Goal: Transaction & Acquisition: Purchase product/service

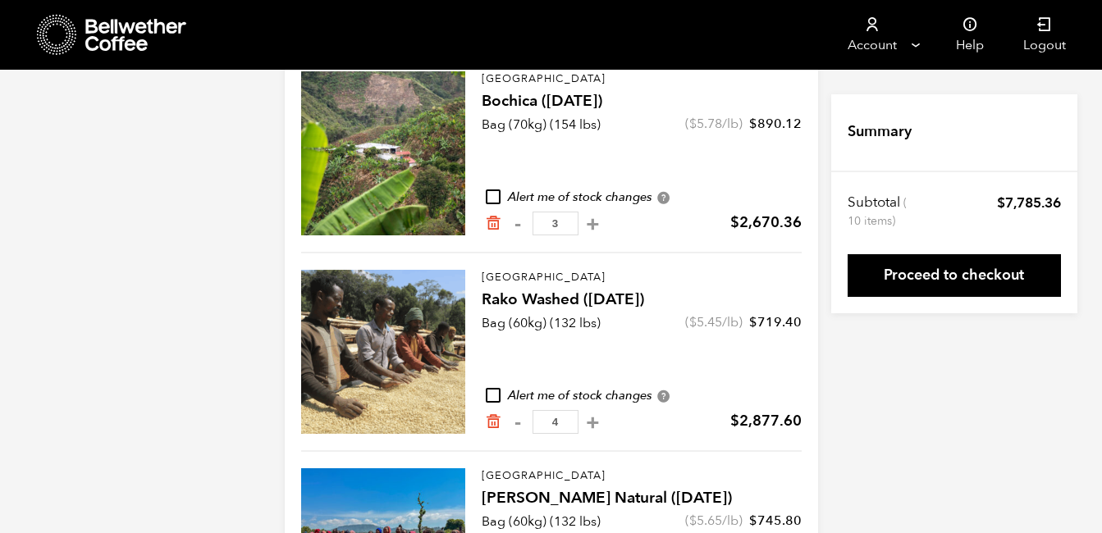
scroll to position [189, 0]
click at [117, 36] on icon at bounding box center [136, 35] width 103 height 33
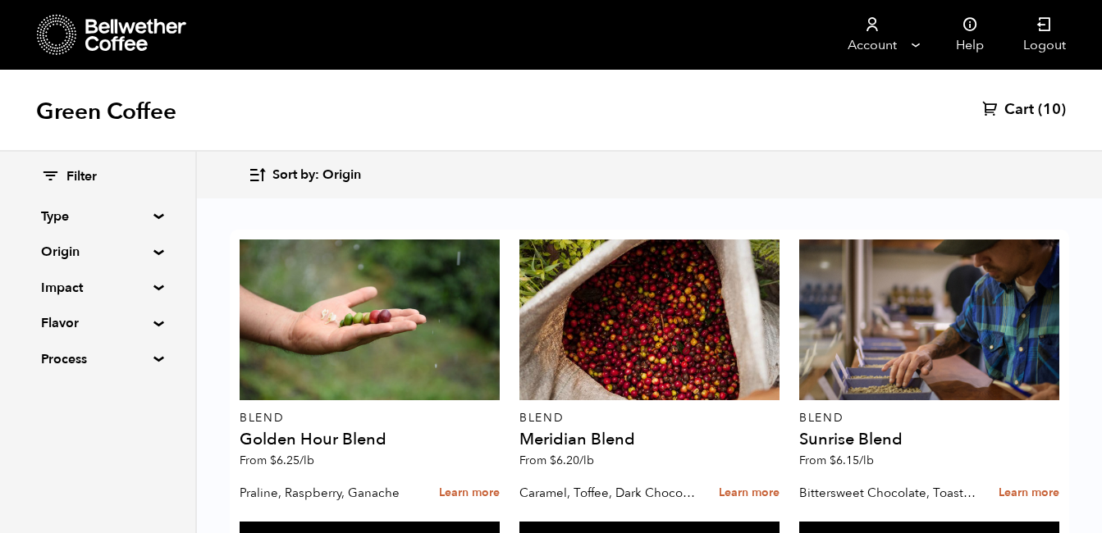
scroll to position [753, 0]
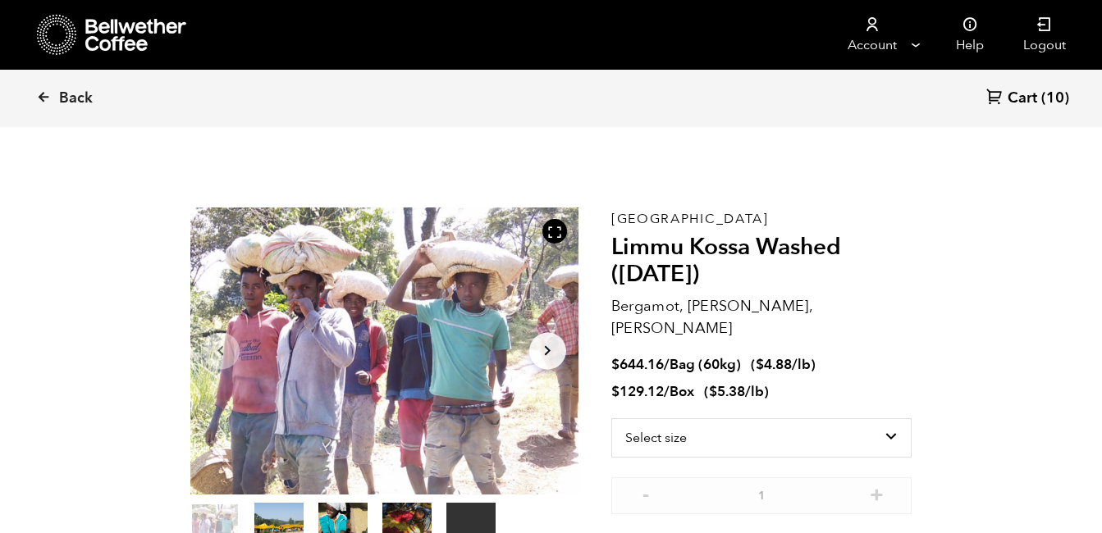
scroll to position [714, 702]
select select "bag-3"
click at [611, 418] on select "Select size Bag (60kg) (132 lbs) Box (24 lbs)" at bounding box center [761, 437] width 301 height 39
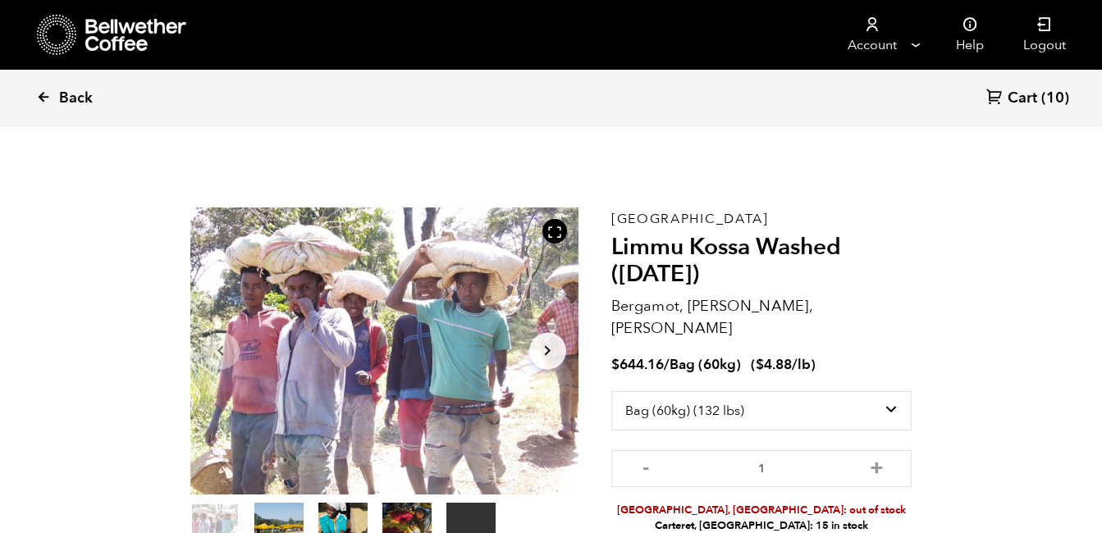
click at [44, 95] on icon at bounding box center [43, 96] width 15 height 15
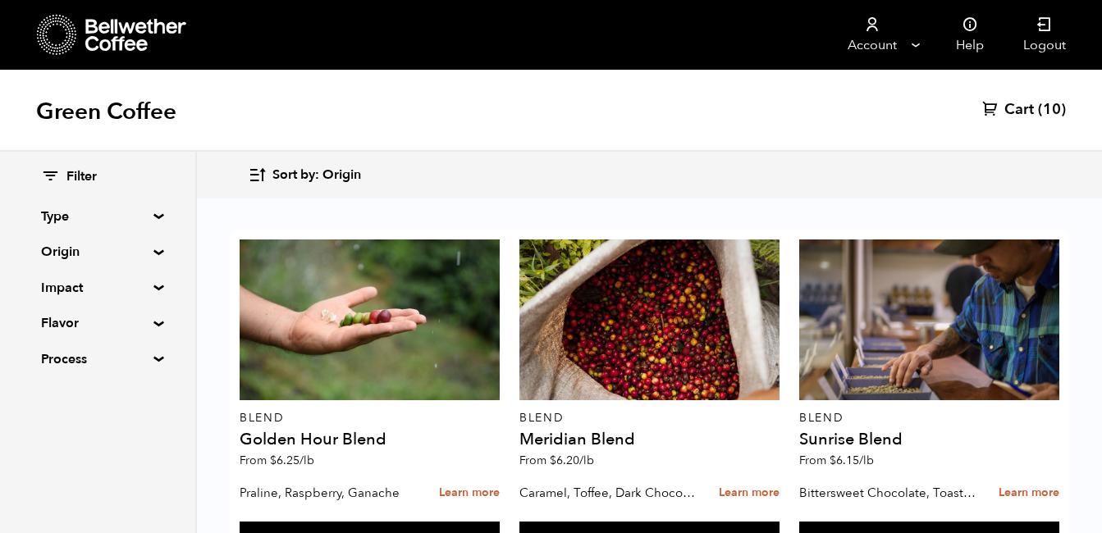
scroll to position [219, 0]
